Goal: Browse casually

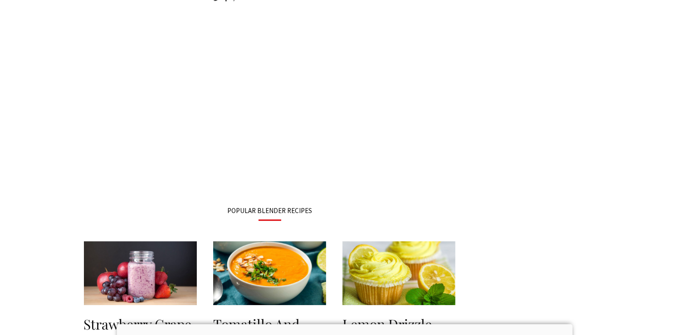
scroll to position [1054, 0]
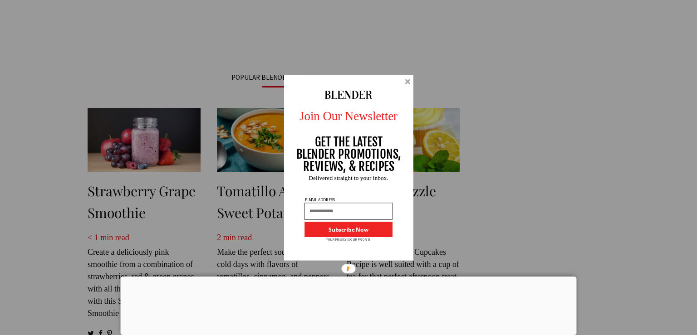
click at [408, 82] on div at bounding box center [407, 81] width 5 height 5
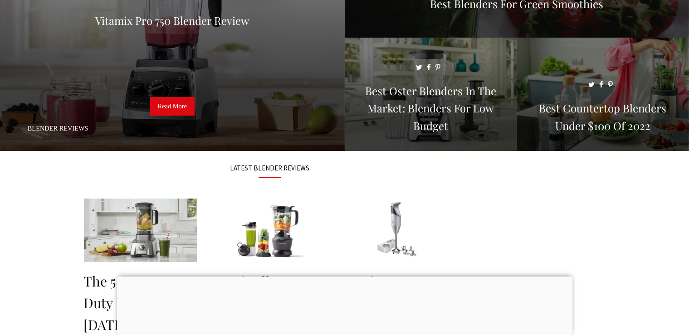
scroll to position [0, 0]
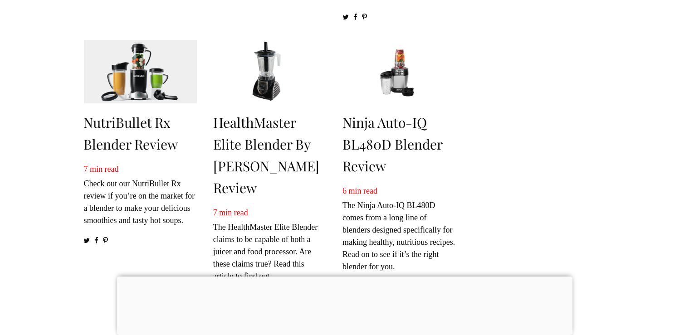
scroll to position [815, 0]
